Goal: Task Accomplishment & Management: Use online tool/utility

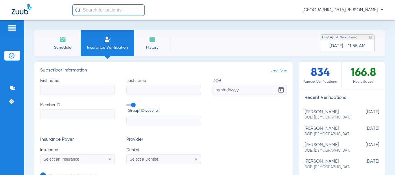
click at [58, 47] on span "Schedule" at bounding box center [62, 48] width 27 height 6
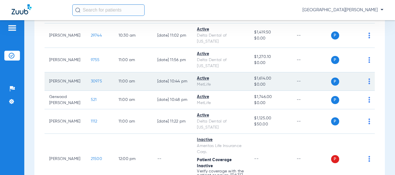
scroll to position [433, 0]
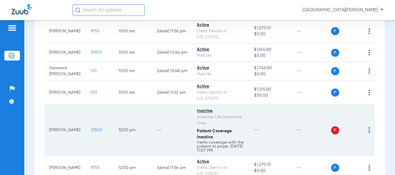
click at [91, 128] on span "21500" at bounding box center [96, 130] width 11 height 4
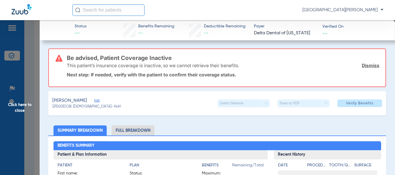
click at [370, 65] on link "Dismiss" at bounding box center [371, 66] width 18 height 6
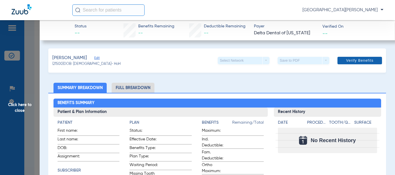
click at [359, 62] on span "Verify Benefits" at bounding box center [359, 60] width 27 height 5
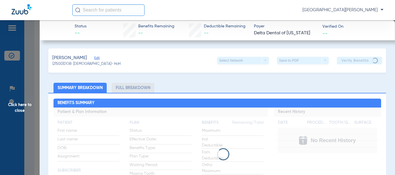
click at [20, 106] on span "Click here to close" at bounding box center [20, 107] width 40 height 175
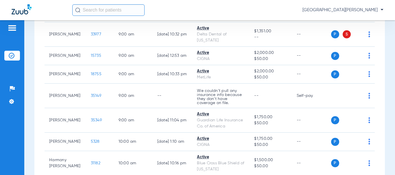
scroll to position [40, 0]
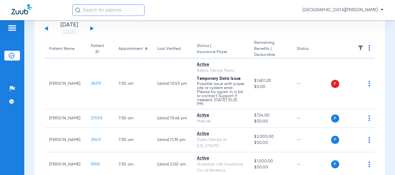
click at [90, 29] on button at bounding box center [91, 28] width 3 height 4
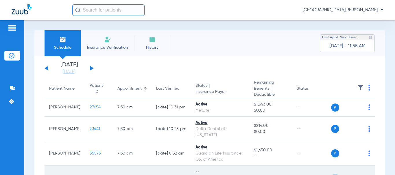
scroll to position [87, 0]
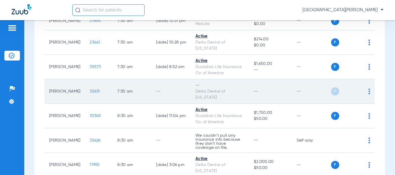
click at [90, 92] on span "35631" at bounding box center [95, 92] width 10 height 4
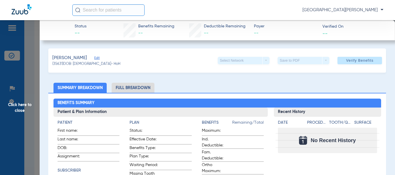
click at [97, 56] on span "Edit" at bounding box center [96, 58] width 5 height 5
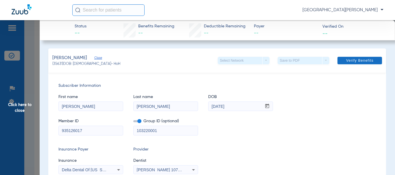
click at [350, 64] on span at bounding box center [359, 61] width 45 height 14
click at [18, 113] on span "Click here to close" at bounding box center [20, 107] width 40 height 175
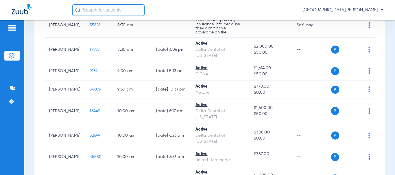
scroll to position [144, 0]
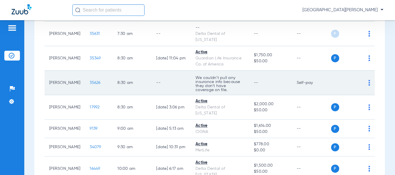
click at [90, 82] on span "35626" at bounding box center [95, 83] width 11 height 4
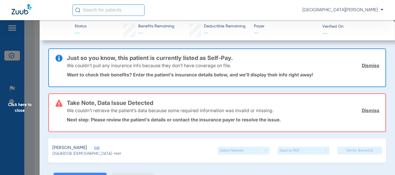
click at [363, 66] on link "Dismiss" at bounding box center [371, 66] width 18 height 6
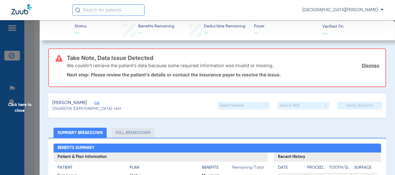
click at [367, 66] on link "Dismiss" at bounding box center [371, 66] width 18 height 6
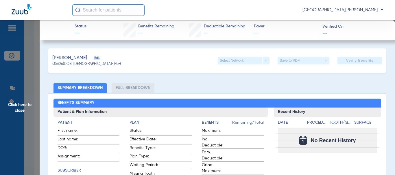
click at [99, 58] on span "Edit" at bounding box center [96, 58] width 5 height 5
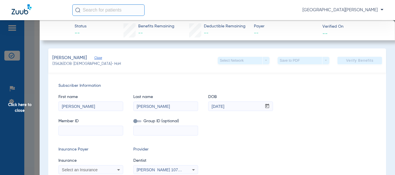
click at [77, 128] on input at bounding box center [91, 130] width 64 height 9
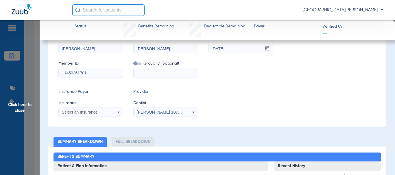
type input "11450261701"
click at [117, 110] on icon at bounding box center [118, 112] width 7 height 7
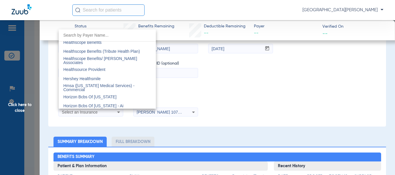
scroll to position [2110, 0]
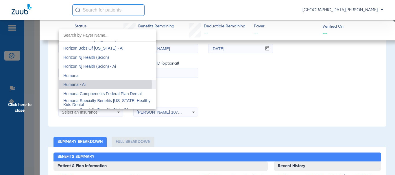
click at [87, 85] on mat-option "Humana - Ai" at bounding box center [107, 84] width 97 height 9
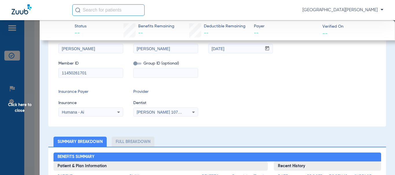
scroll to position [0, 0]
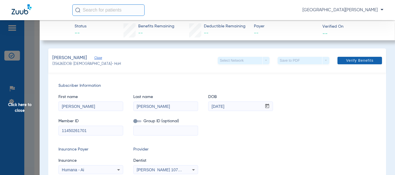
click at [355, 61] on span "Verify Benefits" at bounding box center [359, 60] width 27 height 5
click at [16, 105] on span "Click here to close" at bounding box center [20, 107] width 40 height 175
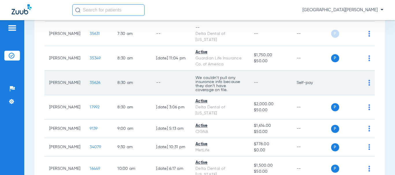
click at [90, 83] on span "35626" at bounding box center [95, 83] width 11 height 4
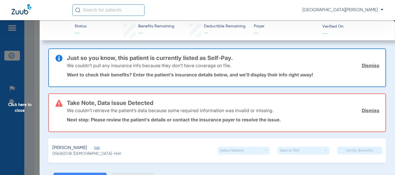
click at [96, 113] on p "We couldn’t retrieve the patient’s data because some required information was i…" at bounding box center [170, 111] width 207 height 6
click at [99, 148] on span "Edit" at bounding box center [96, 148] width 5 height 5
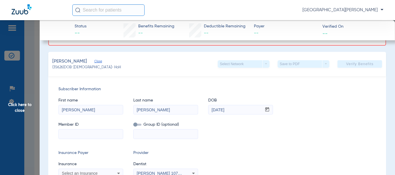
scroll to position [116, 0]
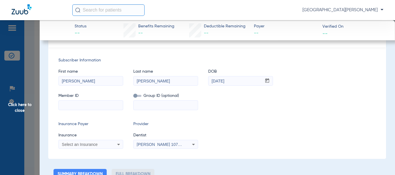
click at [89, 103] on input at bounding box center [91, 105] width 64 height 9
type input "114502617"
click at [112, 145] on div "Select an Insurance" at bounding box center [91, 144] width 64 height 7
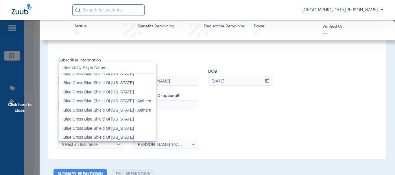
scroll to position [780, 0]
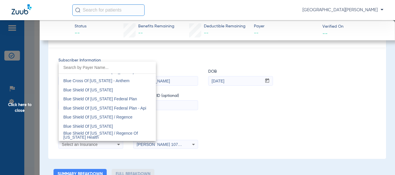
click at [134, 67] on input "dropdown search" at bounding box center [107, 68] width 97 height 12
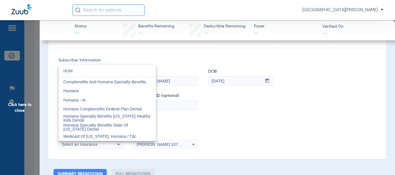
scroll to position [0, 0]
type input "HUM"
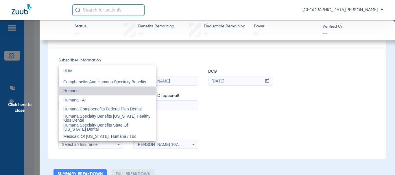
click at [89, 92] on mat-option "Humana" at bounding box center [107, 91] width 97 height 9
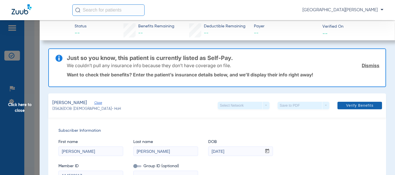
click at [359, 105] on span "Verify Benefits" at bounding box center [359, 105] width 27 height 5
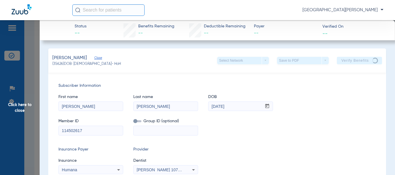
click at [15, 105] on span "Click here to close" at bounding box center [20, 107] width 40 height 175
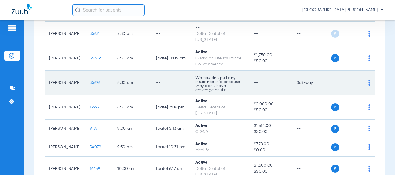
click at [91, 82] on span "35626" at bounding box center [95, 83] width 11 height 4
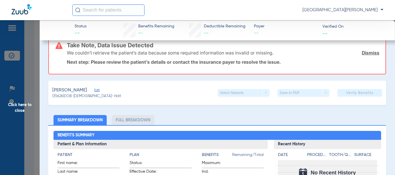
scroll to position [29, 0]
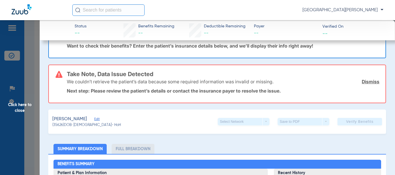
click at [99, 117] on span "Edit" at bounding box center [96, 119] width 5 height 5
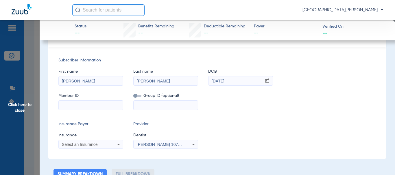
scroll to position [0, 0]
